Goal: Task Accomplishment & Management: Manage account settings

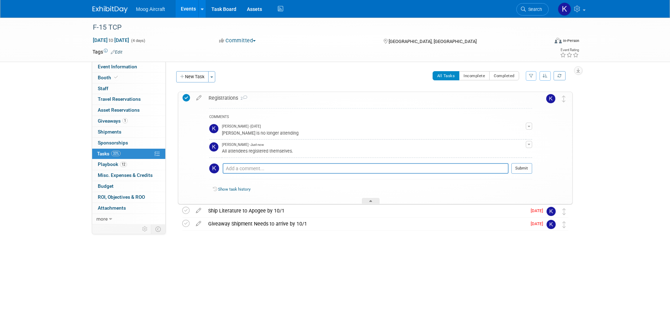
drag, startPoint x: 109, startPoint y: 8, endPoint x: 115, endPoint y: 7, distance: 6.7
click at [109, 8] on img at bounding box center [110, 9] width 35 height 7
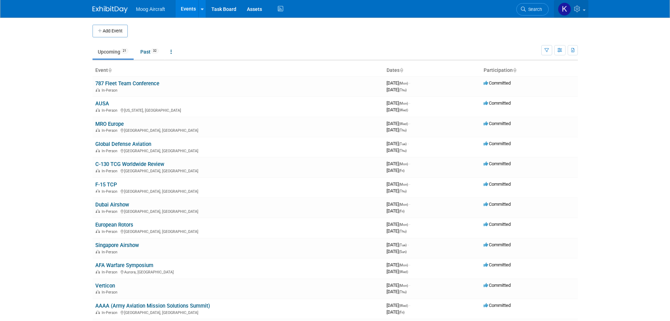
click at [577, 11] on icon at bounding box center [578, 9] width 8 height 6
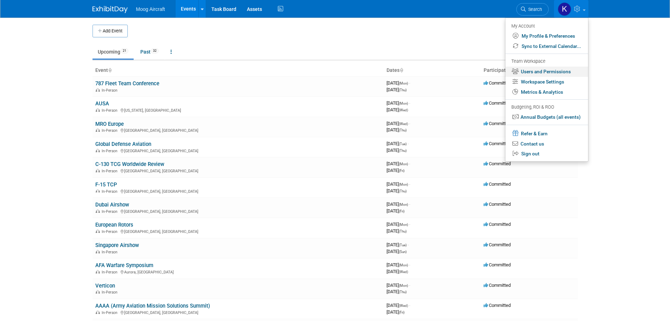
click at [548, 72] on link "Users and Permissions" at bounding box center [547, 72] width 83 height 10
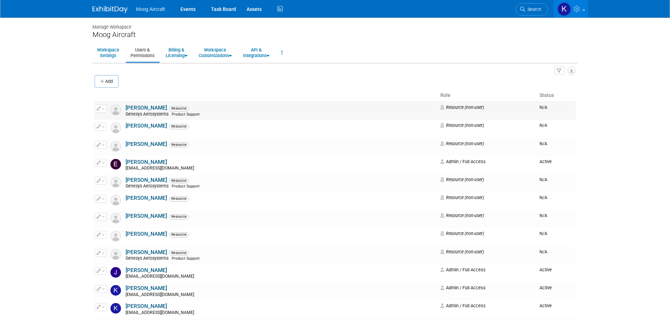
click at [103, 108] on span "button" at bounding box center [103, 108] width 3 height 1
click at [113, 117] on link "Edit" at bounding box center [123, 120] width 56 height 10
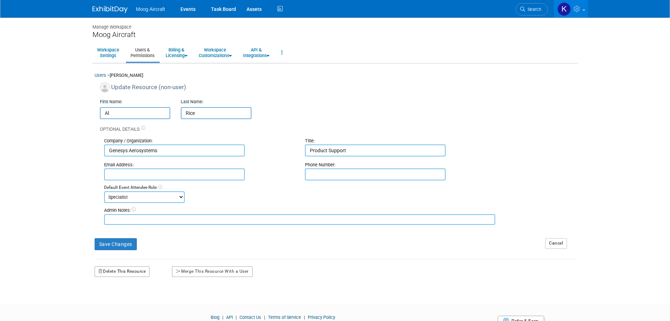
click at [132, 271] on button "Delete This Resource" at bounding box center [122, 271] width 55 height 11
click at [98, 302] on div "Yes No" at bounding box center [124, 301] width 56 height 18
click at [120, 301] on link "Yes" at bounding box center [114, 300] width 21 height 11
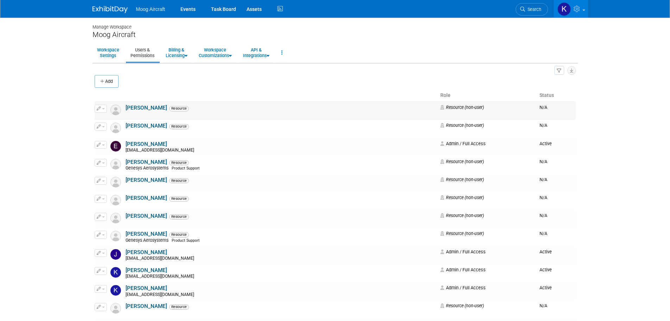
click at [101, 109] on button "button" at bounding box center [101, 109] width 12 height 8
click at [111, 114] on li "Edit" at bounding box center [123, 119] width 56 height 11
click at [102, 109] on span "button" at bounding box center [103, 108] width 3 height 1
click at [110, 120] on link "Edit" at bounding box center [123, 120] width 56 height 10
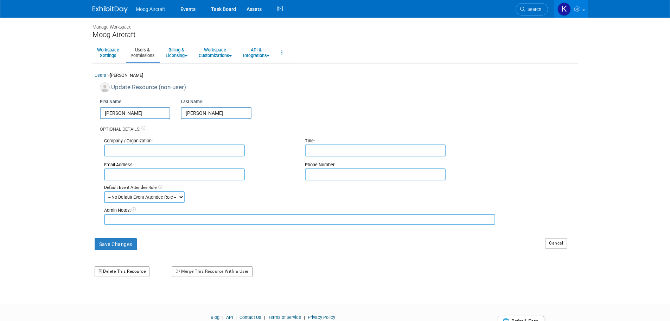
click at [119, 266] on button "Delete This Resource" at bounding box center [122, 271] width 55 height 11
click at [121, 300] on link "Yes" at bounding box center [113, 300] width 21 height 11
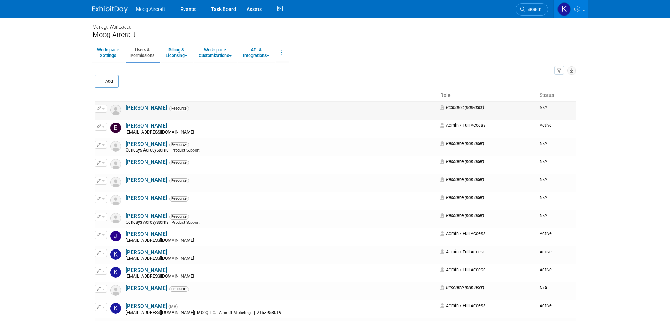
click at [102, 108] on span "button" at bounding box center [103, 108] width 3 height 1
click at [112, 117] on link "Edit" at bounding box center [123, 120] width 56 height 10
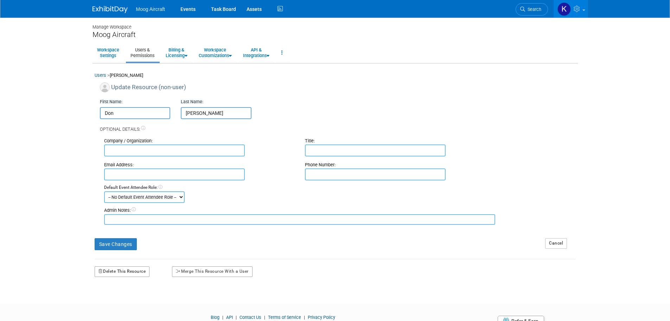
click at [117, 268] on button "Delete This Resource" at bounding box center [122, 271] width 55 height 11
click at [108, 302] on icon at bounding box center [108, 300] width 5 height 5
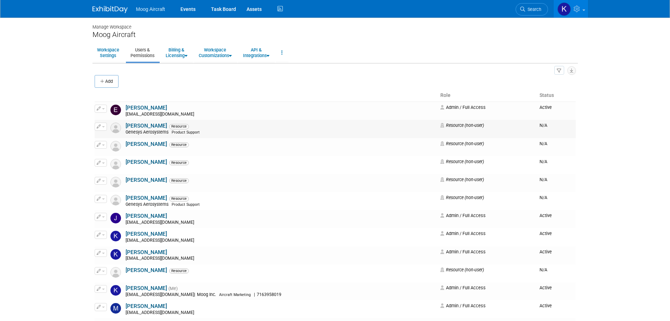
click at [105, 127] on button "button" at bounding box center [101, 126] width 12 height 8
click at [112, 140] on link "Edit" at bounding box center [123, 138] width 56 height 10
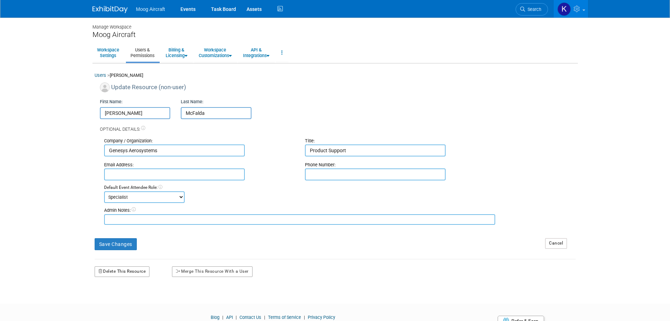
click at [123, 272] on button "Delete This Resource" at bounding box center [122, 271] width 55 height 11
drag, startPoint x: 114, startPoint y: 297, endPoint x: 191, endPoint y: 269, distance: 81.7
click at [115, 297] on link "Yes" at bounding box center [113, 300] width 21 height 11
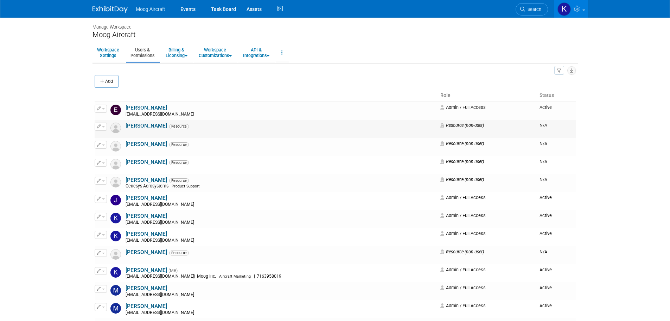
click at [103, 126] on span "button" at bounding box center [103, 126] width 3 height 1
click at [110, 140] on link "Edit" at bounding box center [123, 138] width 56 height 10
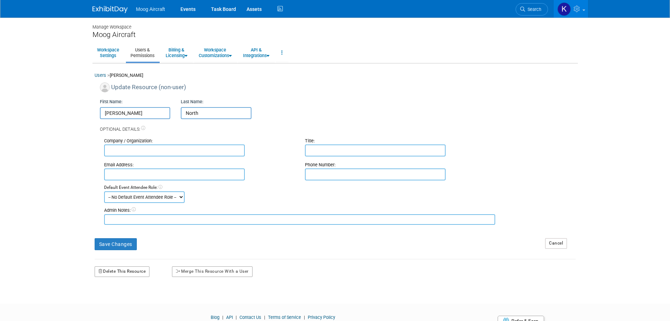
click at [120, 269] on button "Delete This Resource" at bounding box center [122, 271] width 55 height 11
click at [118, 301] on link "Yes" at bounding box center [113, 300] width 21 height 11
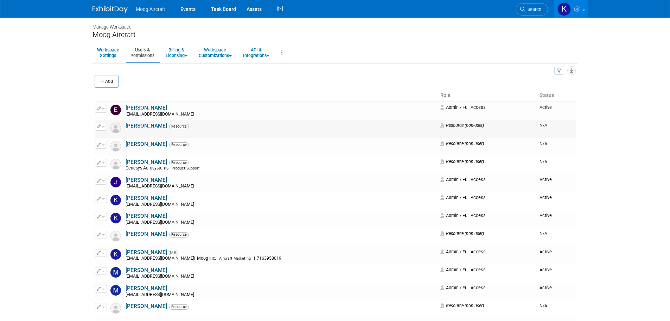
click at [104, 126] on span "button" at bounding box center [103, 126] width 3 height 1
click at [117, 136] on link "Edit" at bounding box center [123, 138] width 56 height 10
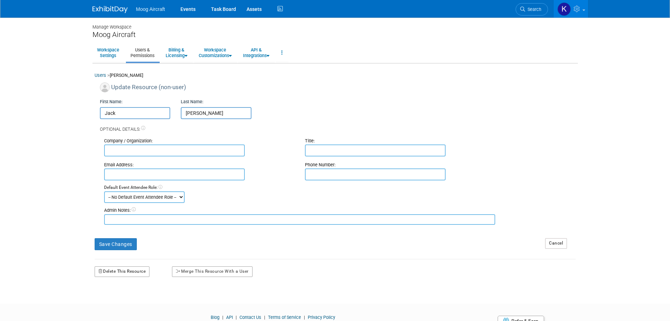
drag, startPoint x: 123, startPoint y: 272, endPoint x: 156, endPoint y: 267, distance: 33.4
click at [123, 272] on button "Delete This Resource" at bounding box center [122, 271] width 55 height 11
click at [118, 299] on link "Yes" at bounding box center [113, 300] width 21 height 11
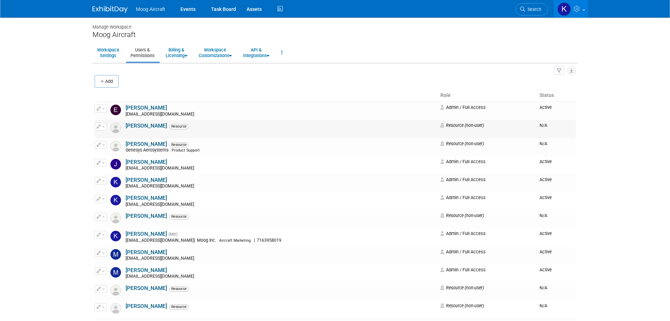
click at [102, 128] on button "button" at bounding box center [101, 126] width 12 height 8
click at [116, 137] on link "Edit" at bounding box center [123, 138] width 56 height 10
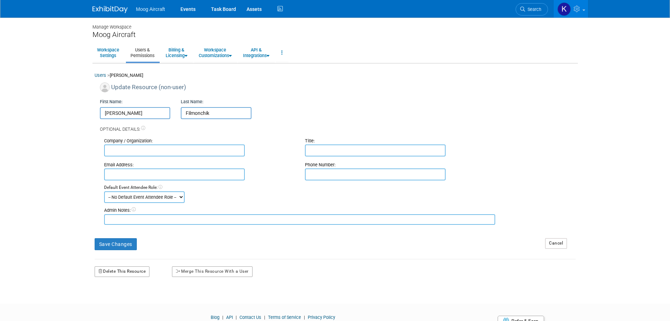
click at [120, 270] on button "Delete This Resource" at bounding box center [122, 271] width 55 height 11
click at [117, 303] on link "Yes" at bounding box center [113, 300] width 21 height 11
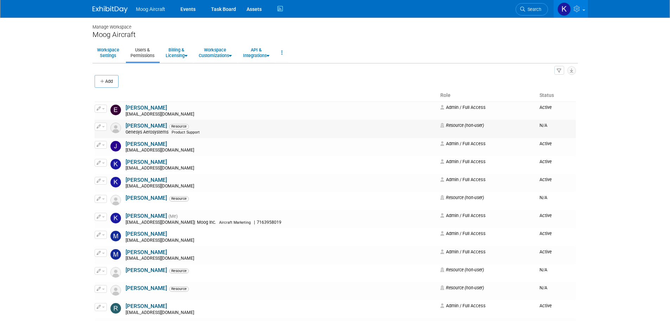
click at [101, 126] on button "button" at bounding box center [101, 126] width 12 height 8
click at [113, 139] on link "Edit" at bounding box center [123, 138] width 56 height 10
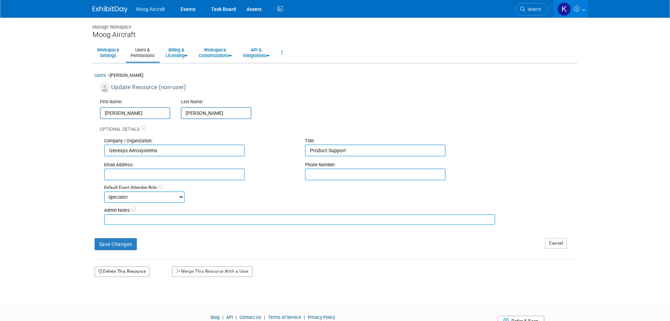
click at [113, 267] on button "Delete This Resource" at bounding box center [122, 271] width 55 height 11
click at [113, 299] on link "Yes" at bounding box center [113, 300] width 21 height 11
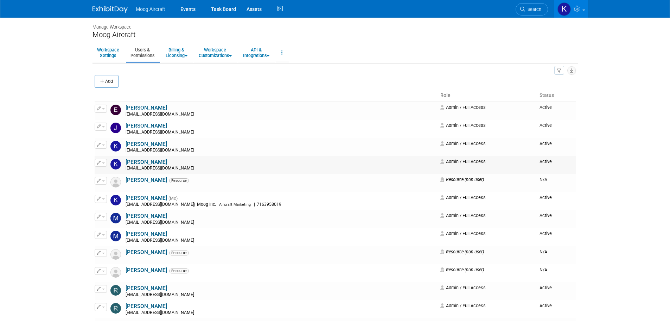
scroll to position [35, 0]
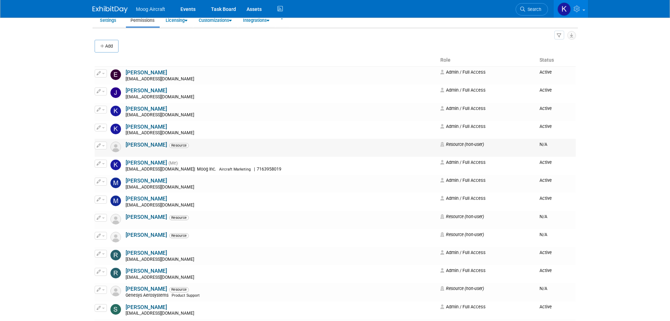
click at [103, 147] on button "button" at bounding box center [101, 145] width 12 height 8
click at [118, 158] on link "Edit" at bounding box center [123, 157] width 56 height 10
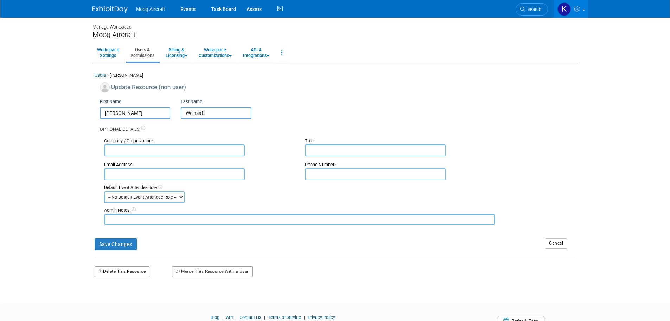
click at [120, 269] on button "Delete This Resource" at bounding box center [122, 271] width 55 height 11
drag, startPoint x: 113, startPoint y: 300, endPoint x: 128, endPoint y: 300, distance: 15.5
click at [114, 300] on link "Yes" at bounding box center [113, 300] width 21 height 11
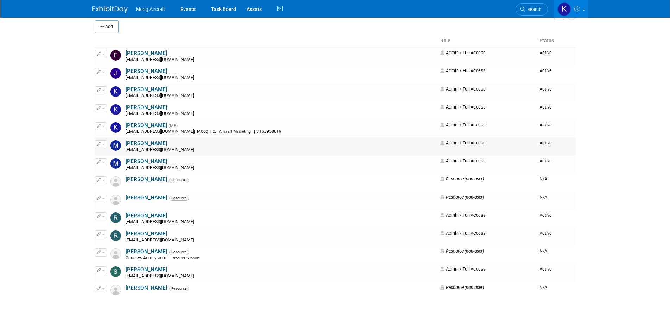
scroll to position [70, 0]
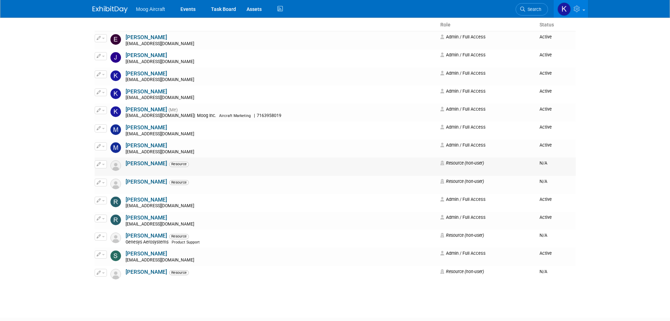
click at [105, 166] on button "button" at bounding box center [101, 164] width 12 height 8
click at [115, 176] on link "Edit" at bounding box center [123, 176] width 56 height 10
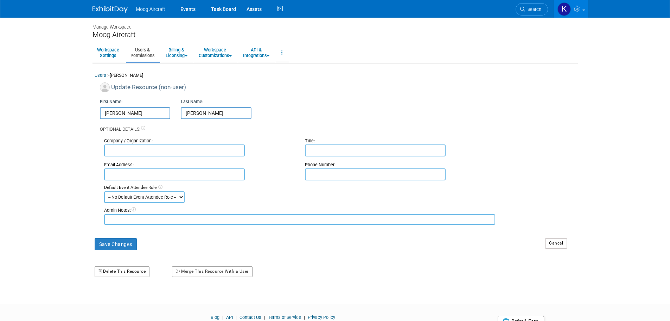
click at [118, 269] on button "Delete This Resource" at bounding box center [122, 271] width 55 height 11
click at [108, 304] on link "Yes" at bounding box center [113, 300] width 21 height 11
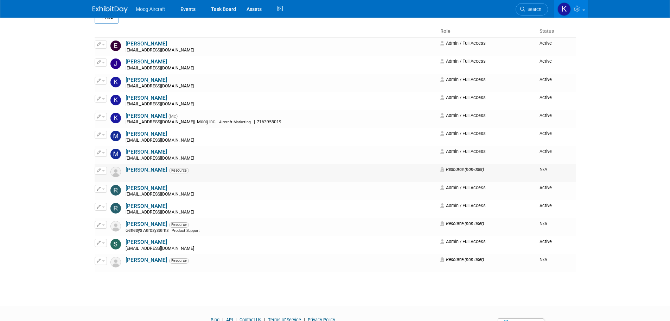
scroll to position [70, 0]
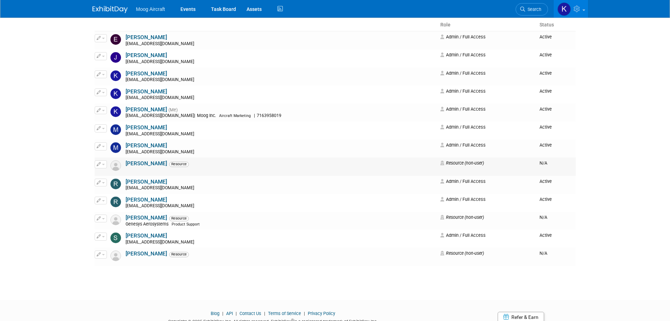
click at [102, 166] on button "button" at bounding box center [101, 164] width 12 height 8
click at [132, 176] on link "Edit" at bounding box center [123, 176] width 56 height 10
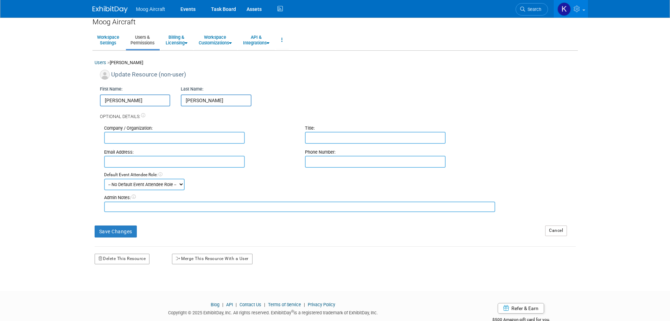
scroll to position [32, 0]
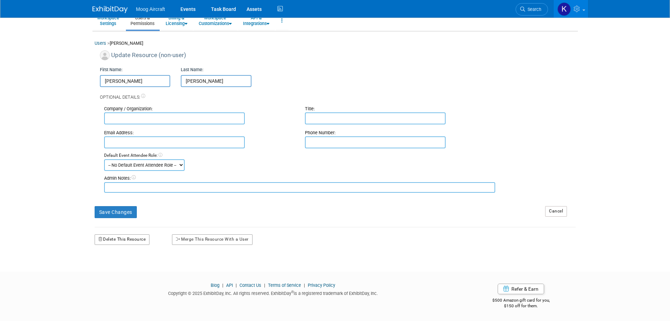
click at [129, 234] on button "Delete This Resource" at bounding box center [122, 239] width 55 height 11
click at [110, 267] on icon at bounding box center [108, 268] width 5 height 5
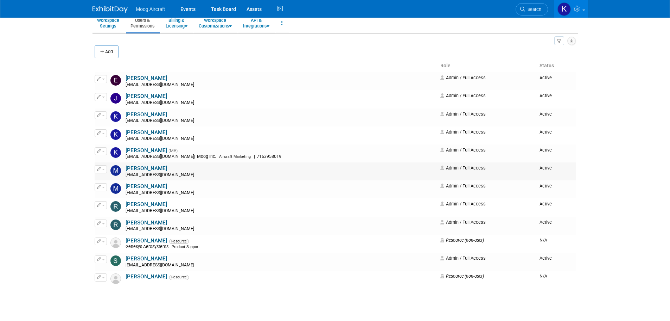
scroll to position [70, 0]
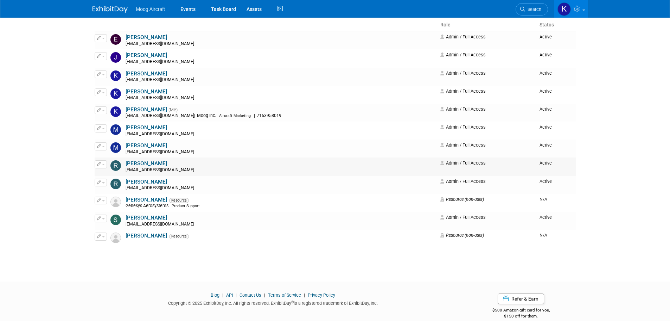
click at [100, 165] on icon "button" at bounding box center [99, 164] width 4 height 4
click at [116, 172] on link "Edit" at bounding box center [123, 176] width 56 height 10
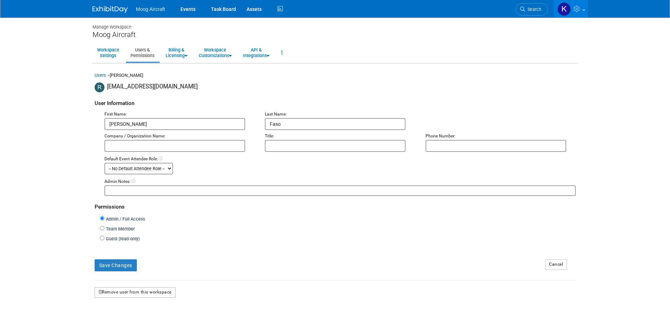
click at [126, 289] on button "Remove user from this workspace" at bounding box center [135, 292] width 81 height 11
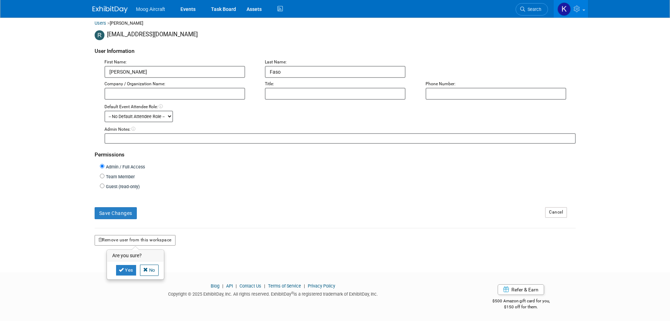
scroll to position [53, 0]
click at [127, 272] on link "Yes" at bounding box center [126, 269] width 21 height 11
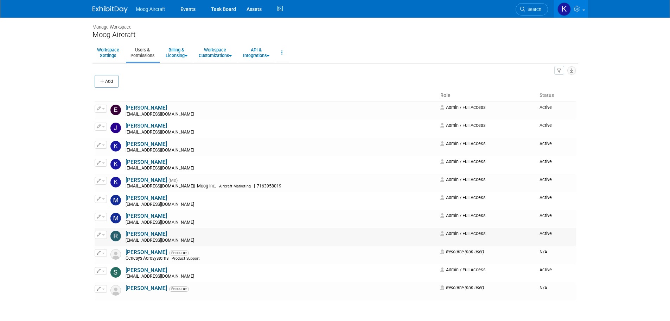
scroll to position [35, 0]
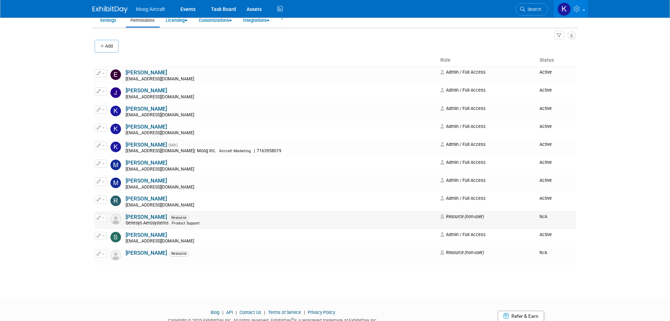
click at [102, 218] on span "button" at bounding box center [103, 217] width 3 height 1
click at [125, 233] on link "Edit" at bounding box center [123, 229] width 56 height 10
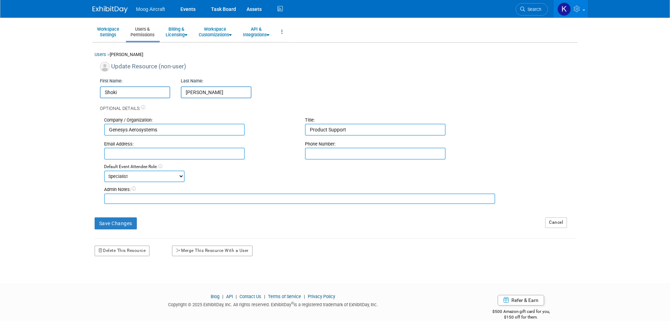
scroll to position [32, 0]
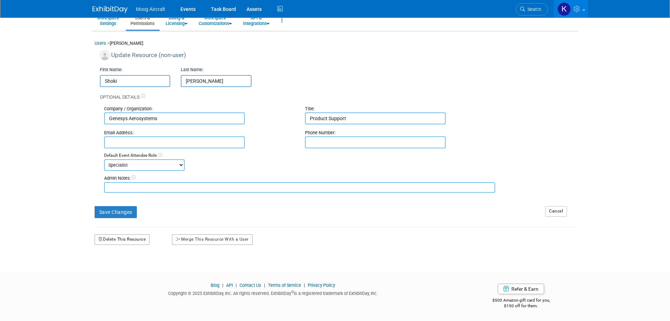
click at [124, 241] on button "Delete This Resource" at bounding box center [122, 239] width 55 height 11
click at [120, 268] on link "Yes" at bounding box center [113, 268] width 21 height 11
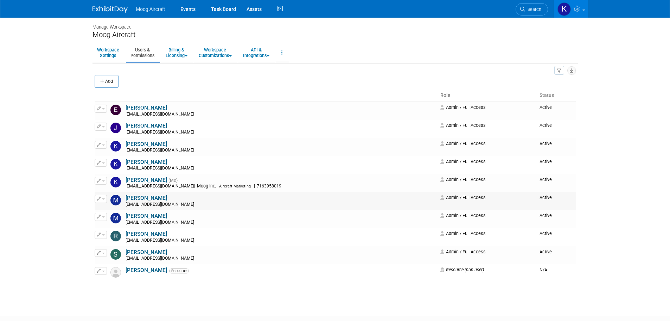
scroll to position [44, 0]
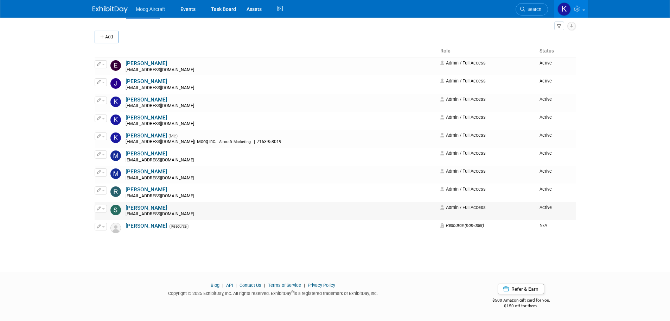
click at [101, 209] on button "button" at bounding box center [101, 208] width 12 height 8
drag, startPoint x: 43, startPoint y: 229, endPoint x: 99, endPoint y: 235, distance: 56.7
click at [43, 229] on body "Moog Aircraft Events Task Board Assets Activity Feed" at bounding box center [335, 116] width 670 height 321
click at [101, 226] on button "button" at bounding box center [101, 226] width 12 height 8
click at [114, 236] on link "Edit" at bounding box center [123, 238] width 56 height 10
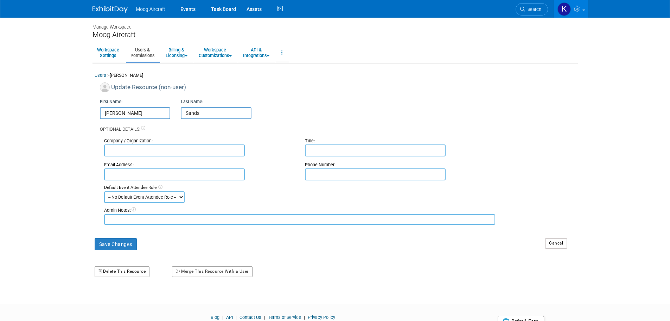
click at [118, 271] on button "Delete This Resource" at bounding box center [122, 271] width 55 height 11
click at [110, 300] on icon at bounding box center [108, 300] width 5 height 5
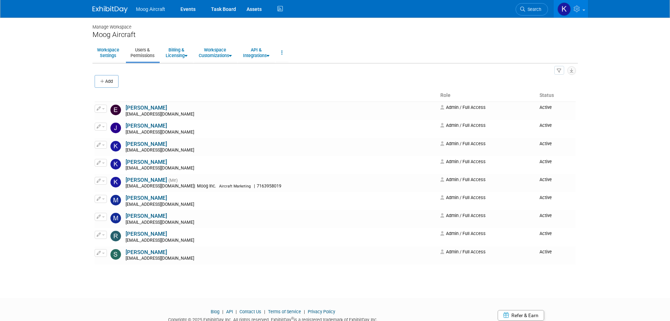
click at [100, 85] on button "Add" at bounding box center [107, 81] width 24 height 13
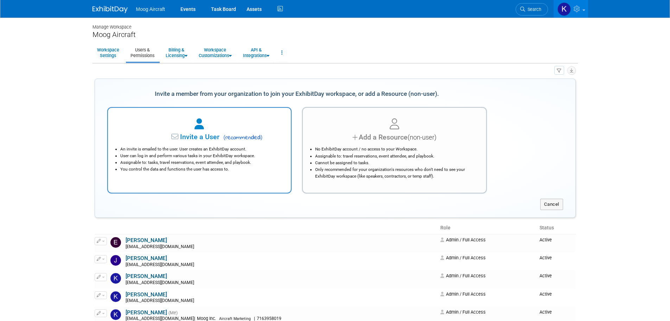
click at [211, 138] on span "Invite a User" at bounding box center [177, 137] width 83 height 8
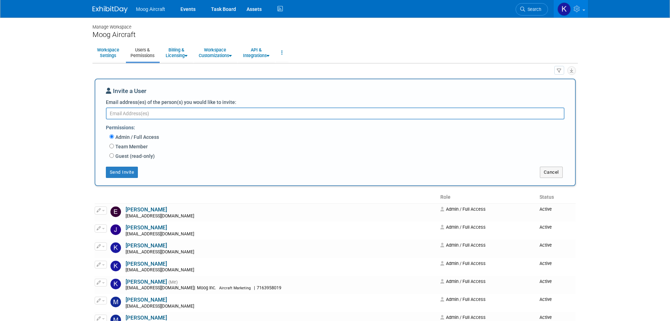
click at [167, 112] on textarea "Email address(es) of the person(s) you would like to invite:" at bounding box center [335, 113] width 459 height 12
type textarea "n"
paste textarea "[EMAIL_ADDRESS][DOMAIN_NAME]"
type textarea "[EMAIL_ADDRESS][DOMAIN_NAME]"
click at [115, 175] on button "Send Invite" at bounding box center [122, 171] width 32 height 11
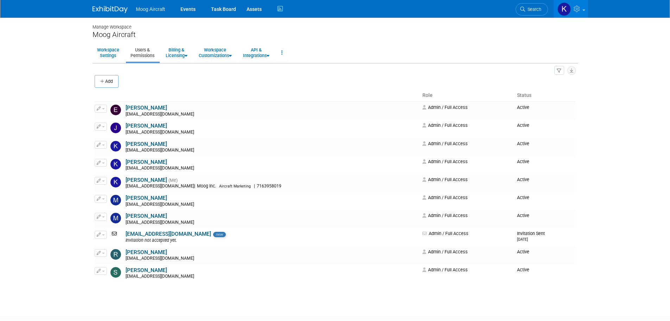
drag, startPoint x: 110, startPoint y: 12, endPoint x: 114, endPoint y: 12, distance: 3.9
click at [110, 12] on img at bounding box center [110, 9] width 35 height 7
